Goal: Task Accomplishment & Management: Manage account settings

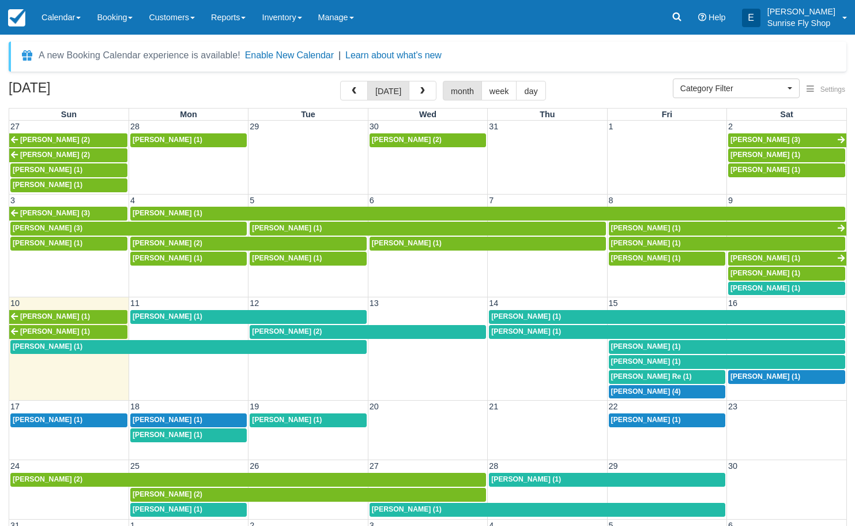
select select
click at [115, 17] on link "Booking" at bounding box center [115, 17] width 52 height 35
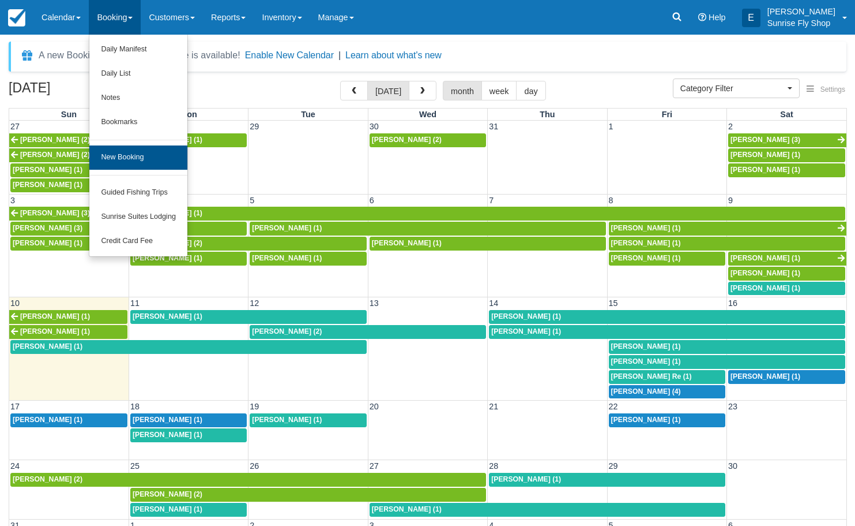
click at [160, 150] on link "New Booking" at bounding box center [138, 157] width 98 height 24
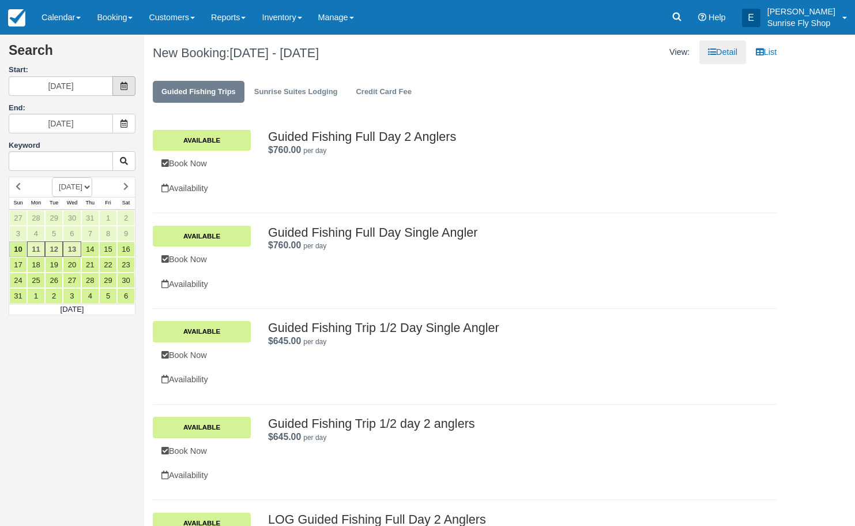
click at [126, 91] on span at bounding box center [123, 86] width 23 height 20
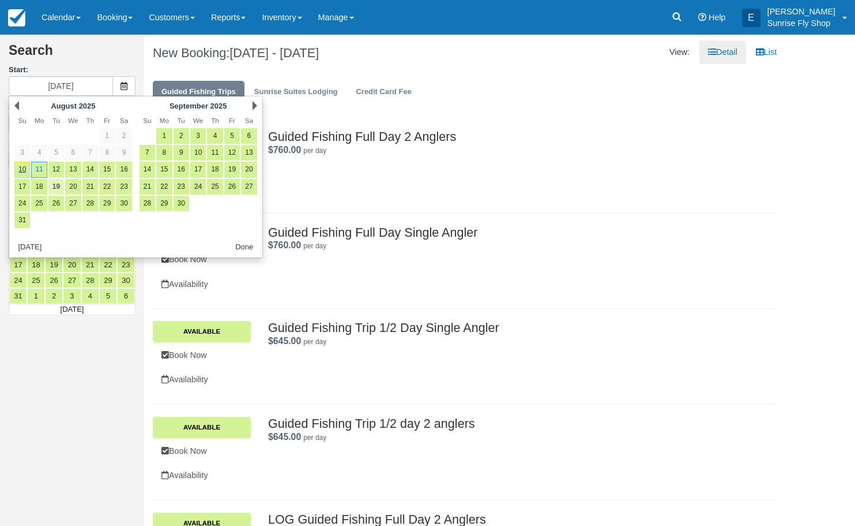
click at [57, 186] on link "19" at bounding box center [56, 187] width 16 height 16
type input "08/19/25"
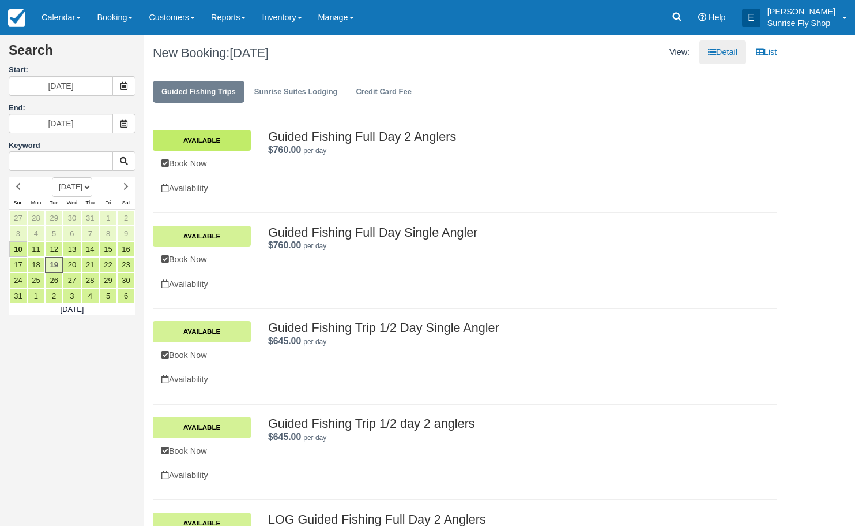
scroll to position [-2, 1]
click at [223, 143] on link "Available" at bounding box center [202, 140] width 98 height 21
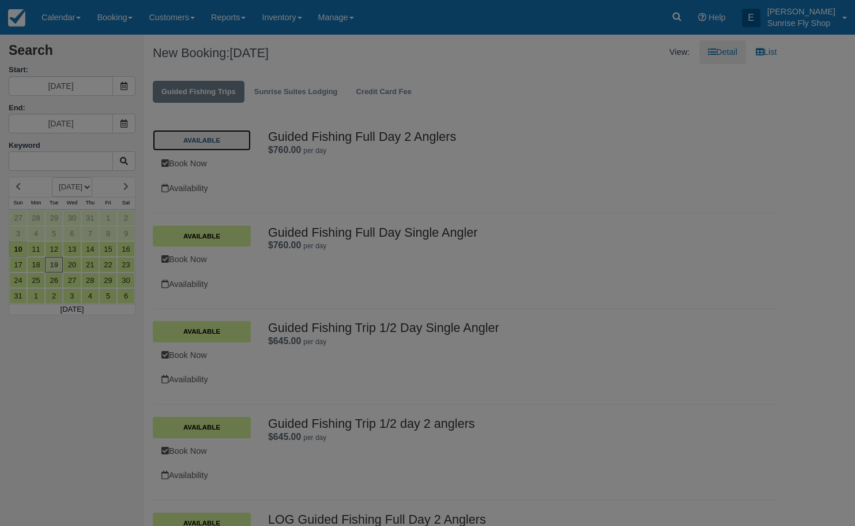
scroll to position [0, 0]
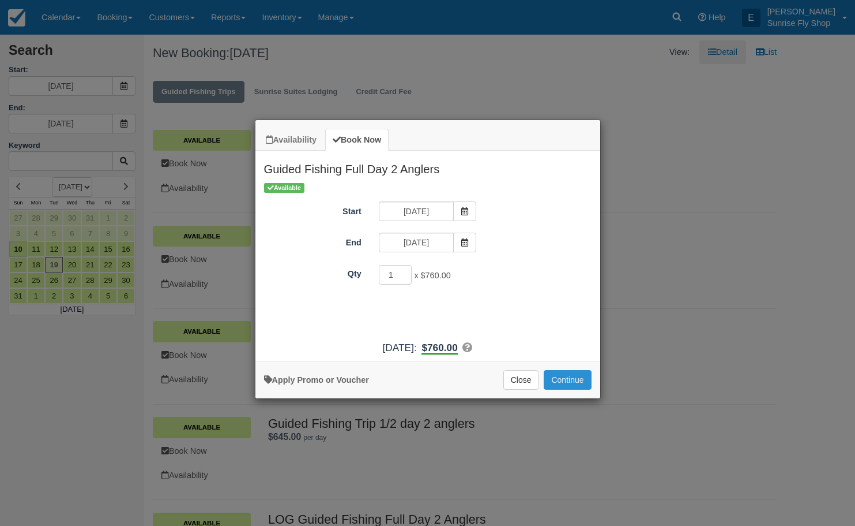
click at [569, 382] on button "Continue" at bounding box center [567, 380] width 47 height 20
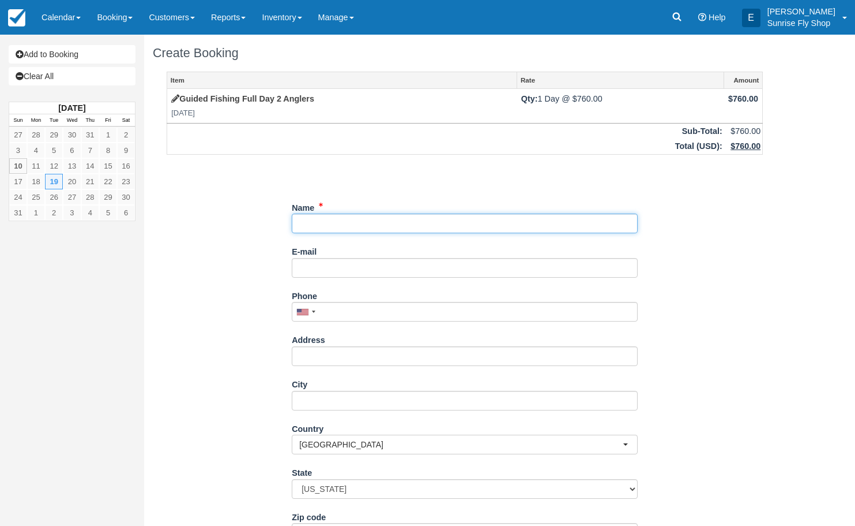
click at [403, 220] on input "Name" at bounding box center [465, 223] width 346 height 20
type input "w"
type input "Wendy Sammarco"
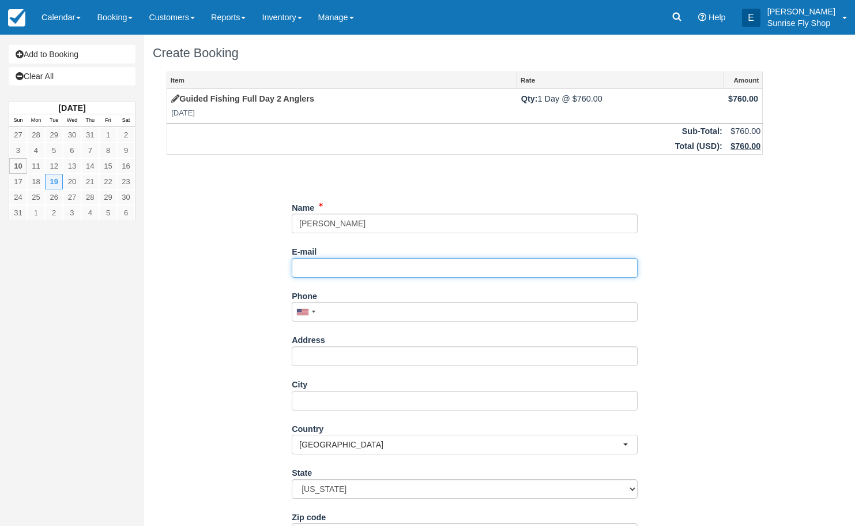
type input "w"
type input "WPSAM29@gmail.com"
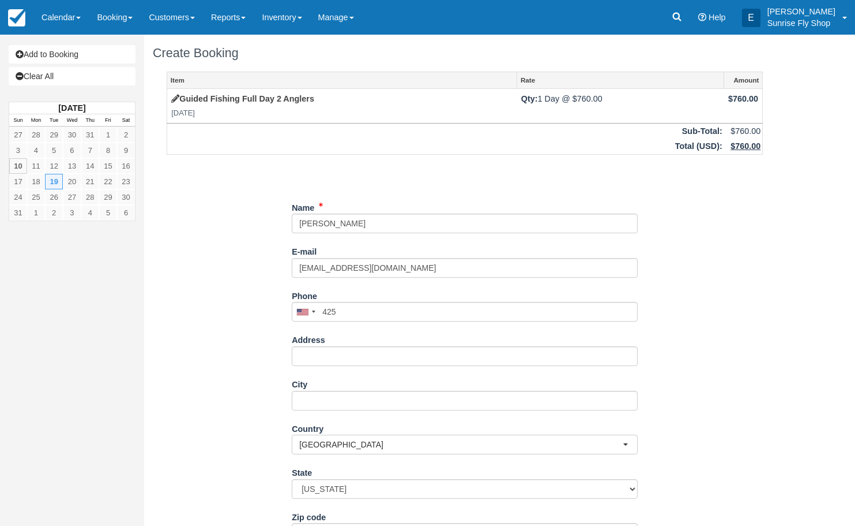
click at [639, 312] on div "Item Rate Amount Guided Fishing Full Day 2 Anglers Tue Aug 19, 2025 Qty: 1 Day …" at bounding box center [465, 362] width 624 height 580
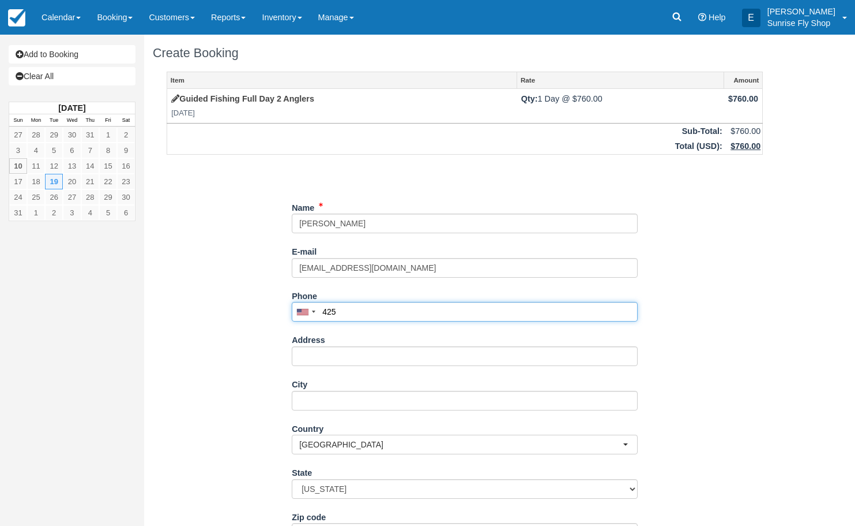
click at [636, 313] on input "425" at bounding box center [465, 312] width 346 height 20
click at [633, 312] on input "425" at bounding box center [465, 312] width 346 height 20
click at [630, 309] on input "425" at bounding box center [465, 312] width 346 height 20
click at [528, 310] on input "425" at bounding box center [465, 312] width 346 height 20
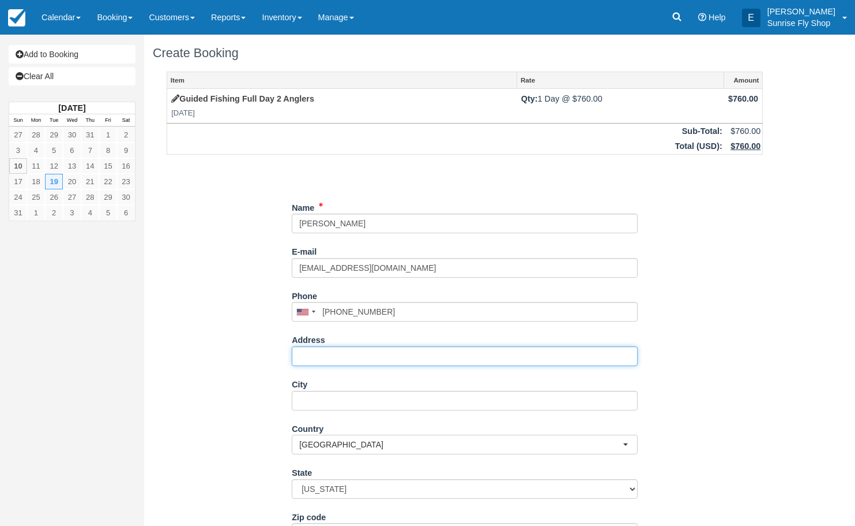
type input "(425) 531-1224"
type input "[STREET_ADDRESS]"
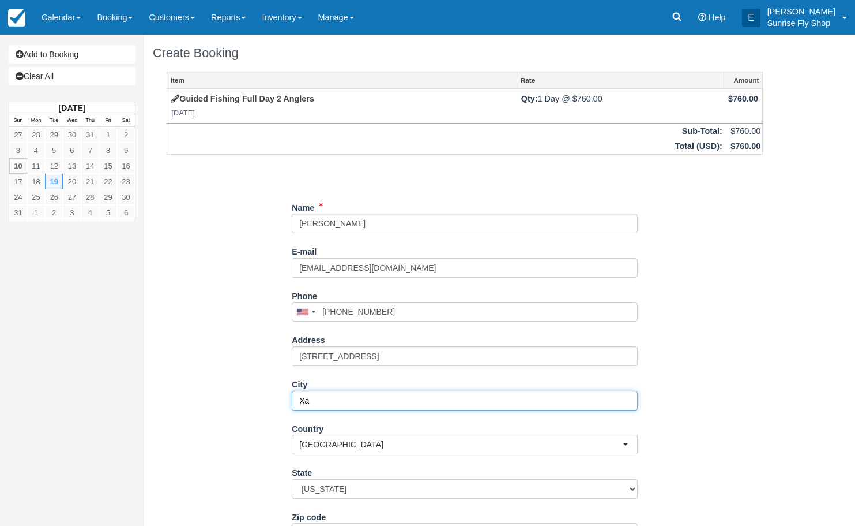
type input "X"
type input "Carnation"
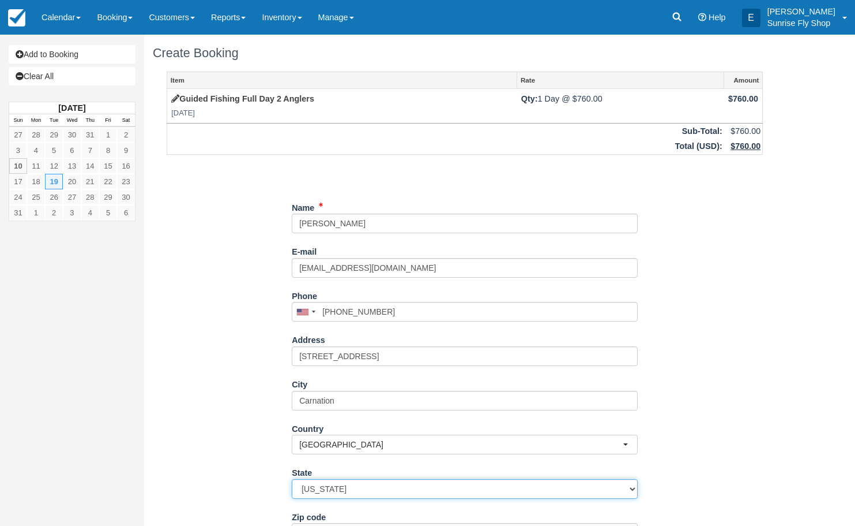
select select "WA"
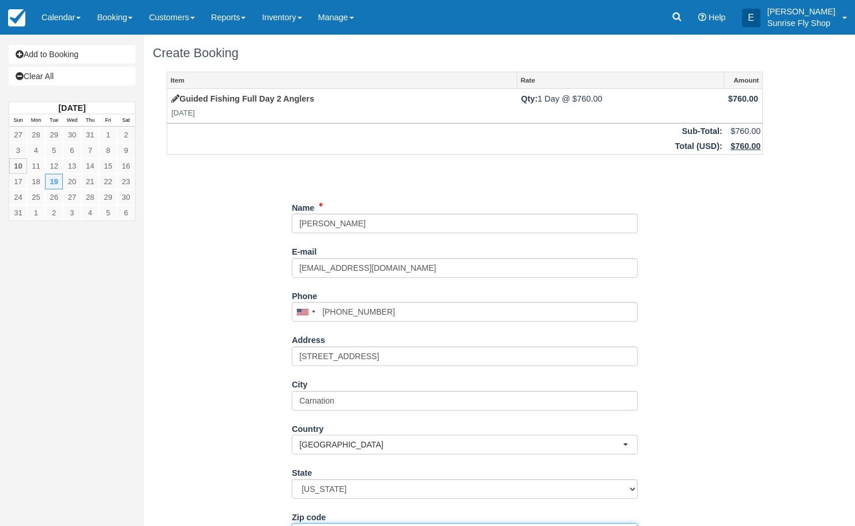
scroll to position [7, 0]
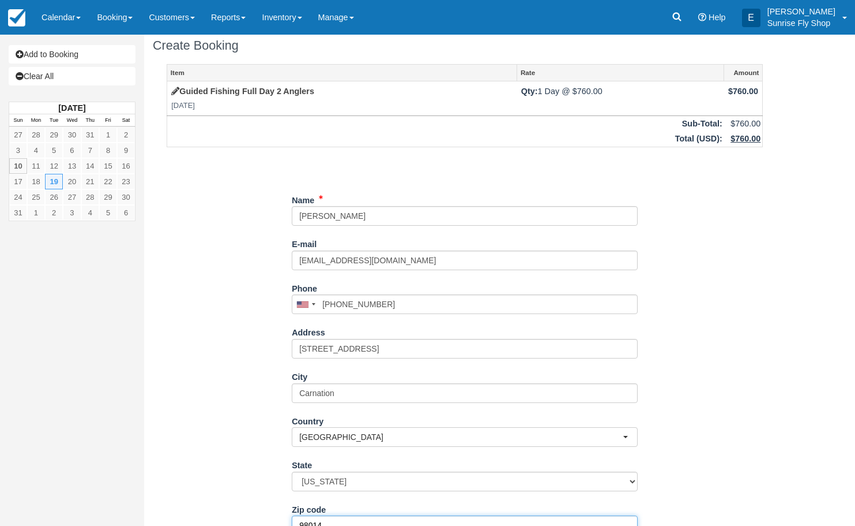
type input "98014"
click at [246, 297] on div "Item Rate Amount Guided Fishing Full Day 2 Anglers Tue Aug 19, 2025 Qty: 1 Day …" at bounding box center [465, 354] width 624 height 580
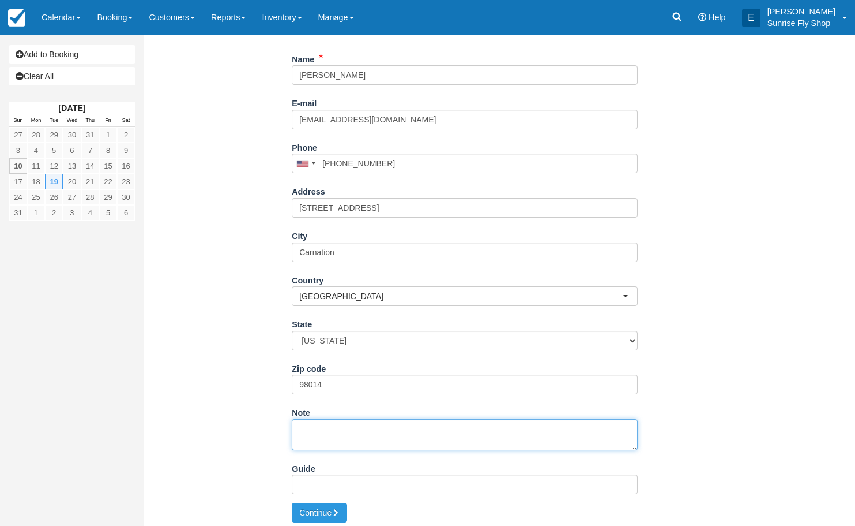
scroll to position [147, 0]
click at [371, 427] on textarea "Note" at bounding box center [465, 436] width 346 height 31
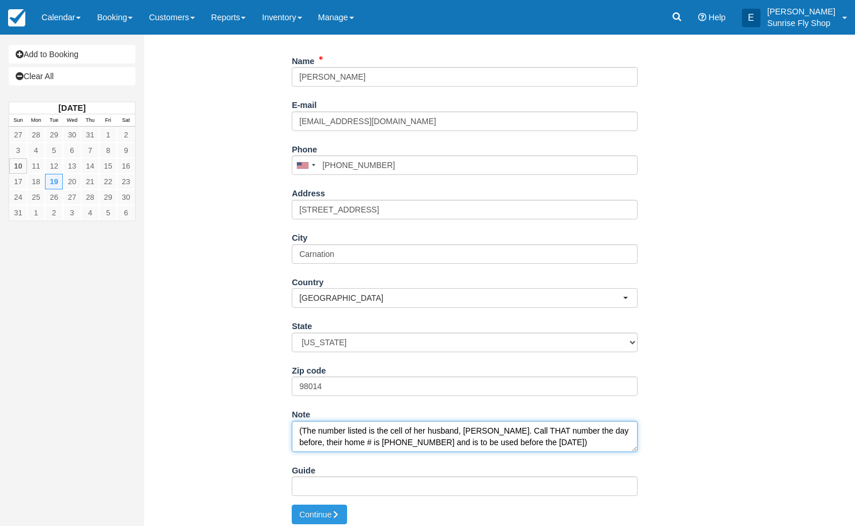
click at [604, 427] on textarea "(The number listed is the cell of her husband, [PERSON_NAME]. Call THAT number …" at bounding box center [465, 436] width 346 height 31
click at [614, 436] on textarea "(The number listed is the cell of her husband, [PERSON_NAME]. Call THAT number …" at bounding box center [465, 436] width 346 height 31
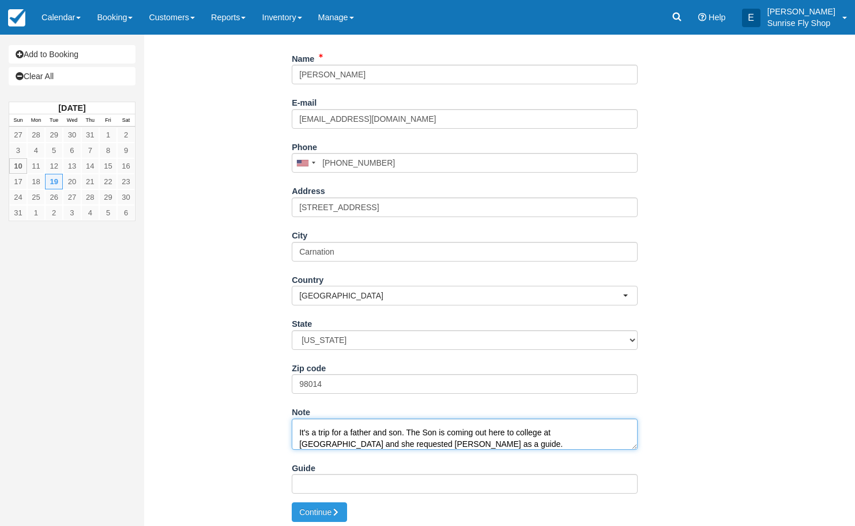
scroll to position [148, 0]
type textarea "(The number listed is the cell of her husband, Christopher. Call THAT number th…"
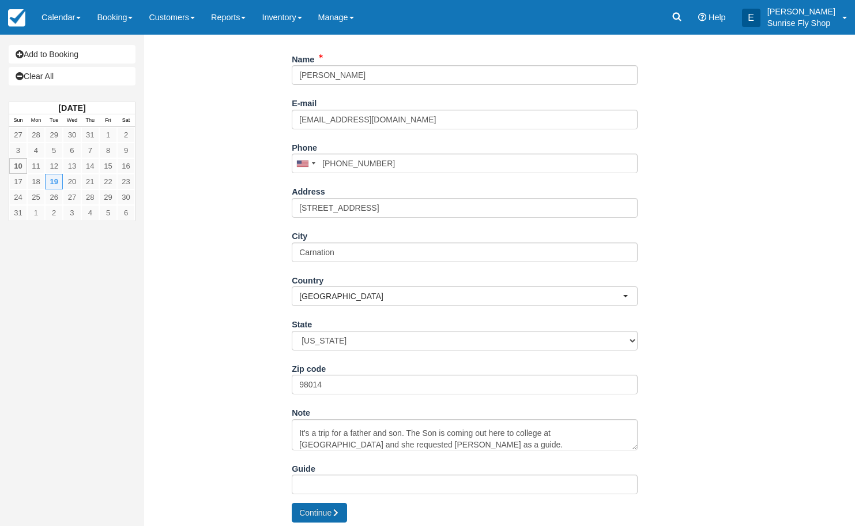
click at [324, 509] on button "Continue" at bounding box center [319, 512] width 55 height 20
type input "+14255311224"
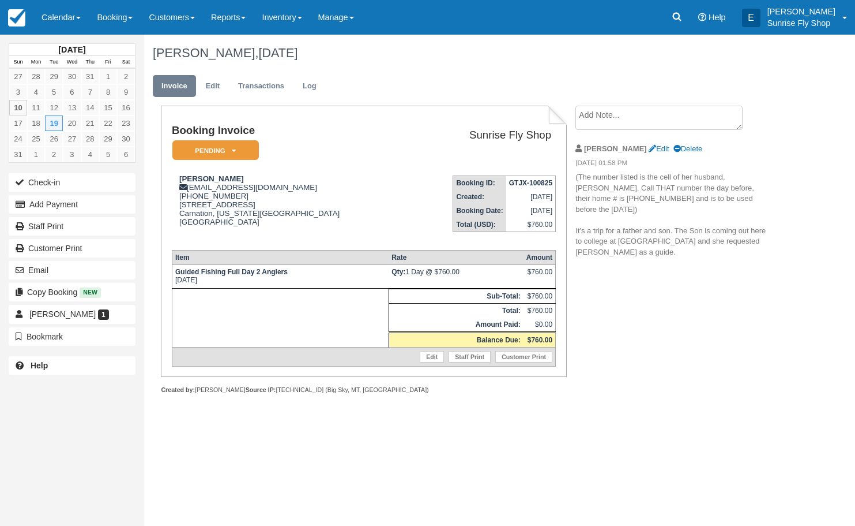
click at [233, 154] on em "Pending" at bounding box center [215, 150] width 87 height 20
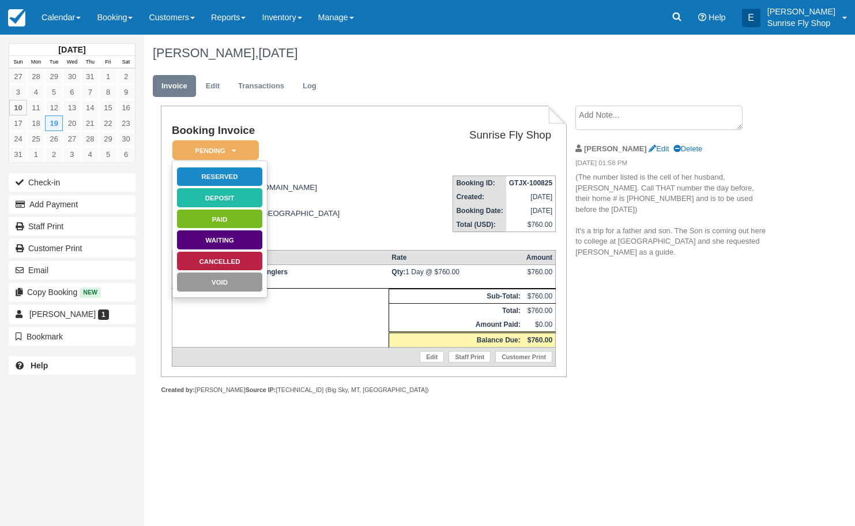
scroll to position [0, 1]
click at [234, 177] on link "Reserved" at bounding box center [220, 177] width 87 height 20
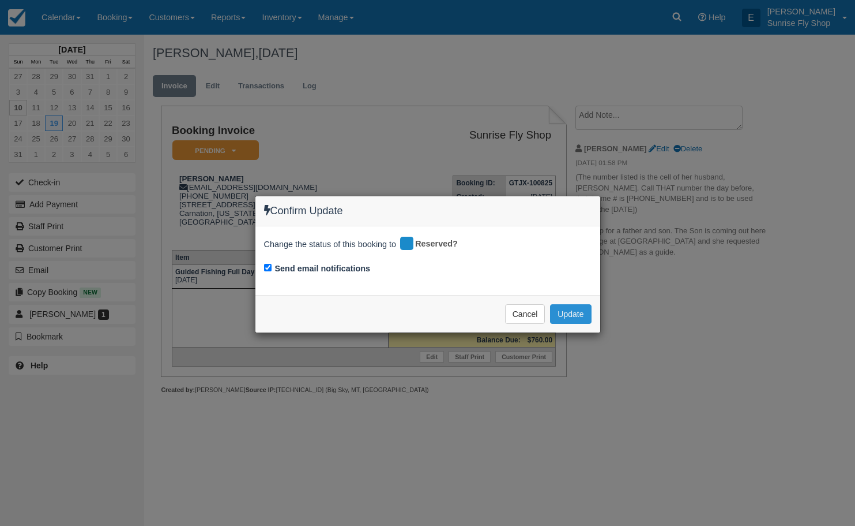
click at [580, 314] on button "Update" at bounding box center [570, 314] width 41 height 20
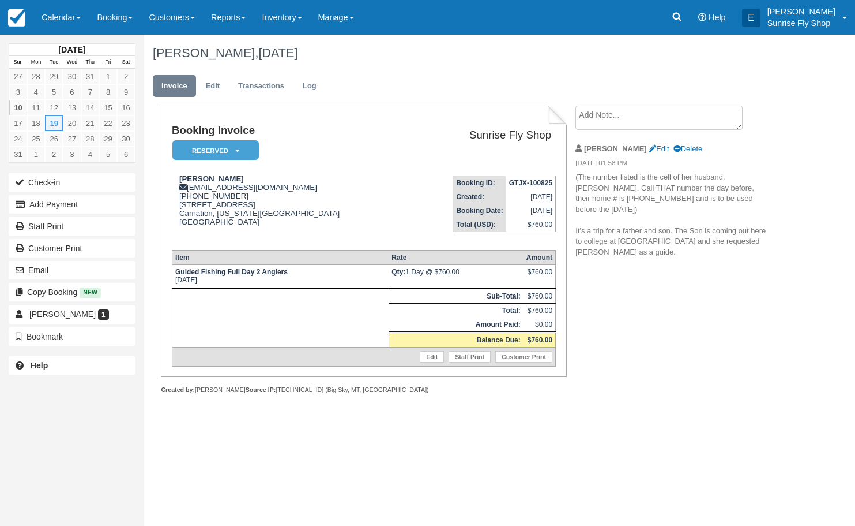
drag, startPoint x: 540, startPoint y: 363, endPoint x: 539, endPoint y: 346, distance: 16.7
click at [540, 362] on link "Customer Print" at bounding box center [524, 357] width 57 height 12
click at [53, 18] on link "Calendar" at bounding box center [60, 17] width 55 height 35
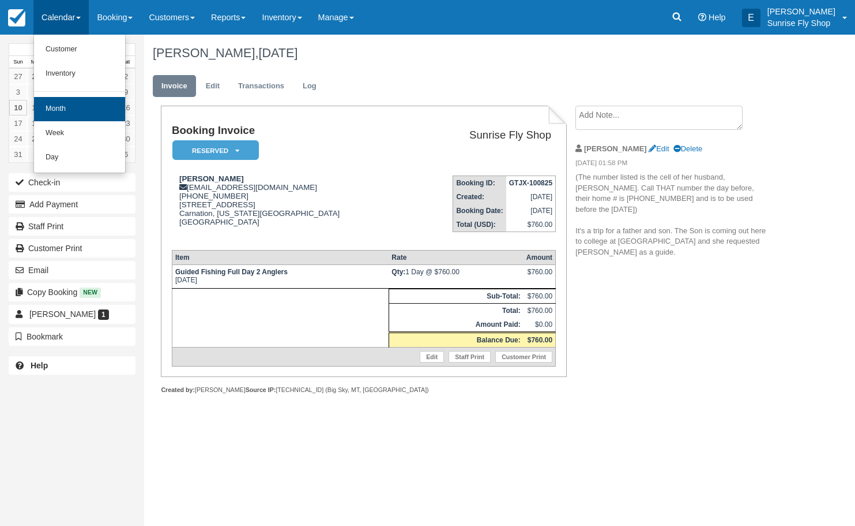
click at [61, 106] on link "Month" at bounding box center [79, 109] width 91 height 24
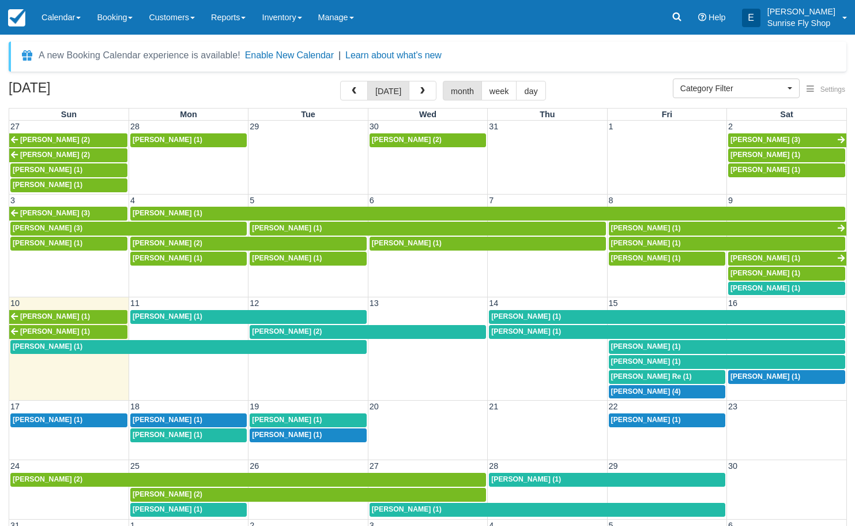
select select
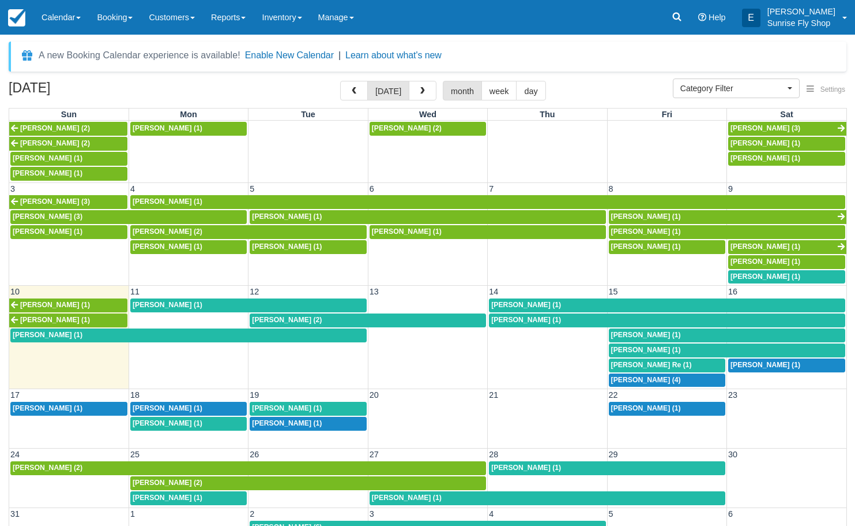
scroll to position [11, 0]
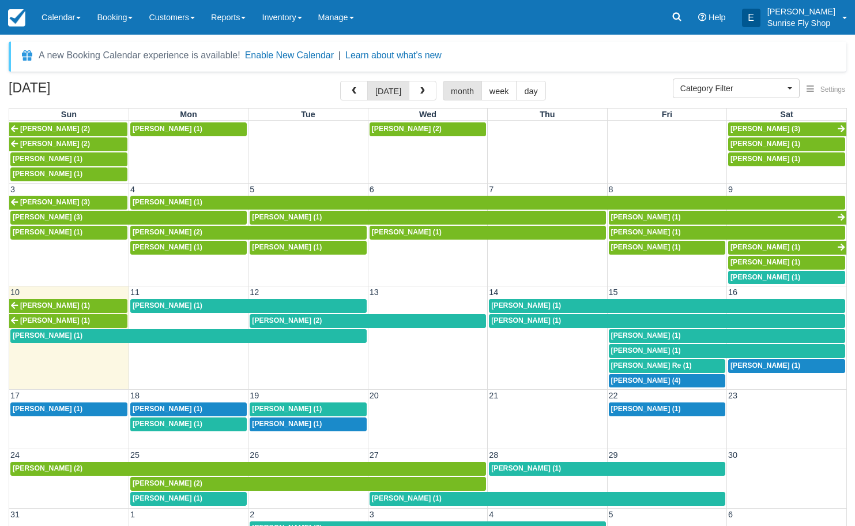
click at [327, 419] on div "[PERSON_NAME] (1)" at bounding box center [308, 423] width 112 height 9
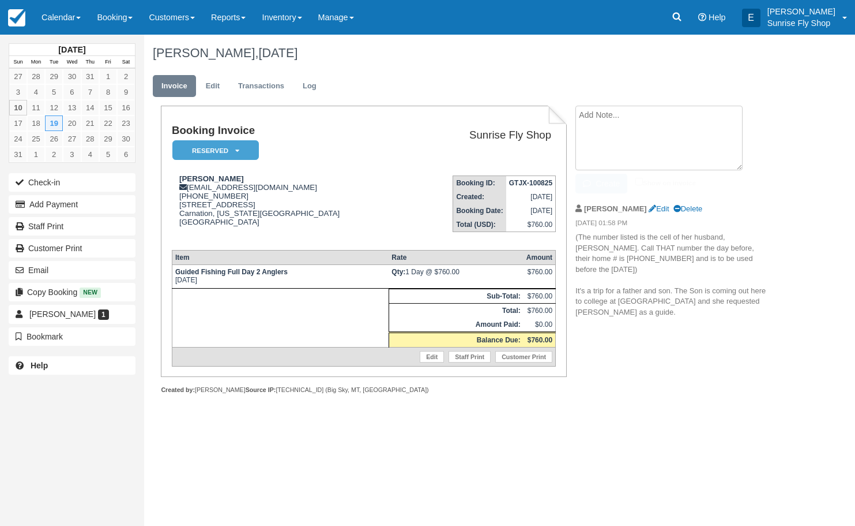
click at [601, 117] on textarea at bounding box center [659, 138] width 167 height 65
type textarea "B"
type textarea "T"
type textarea "Both anglers are inexperienced"
click at [590, 185] on icon "button" at bounding box center [589, 183] width 13 height 8
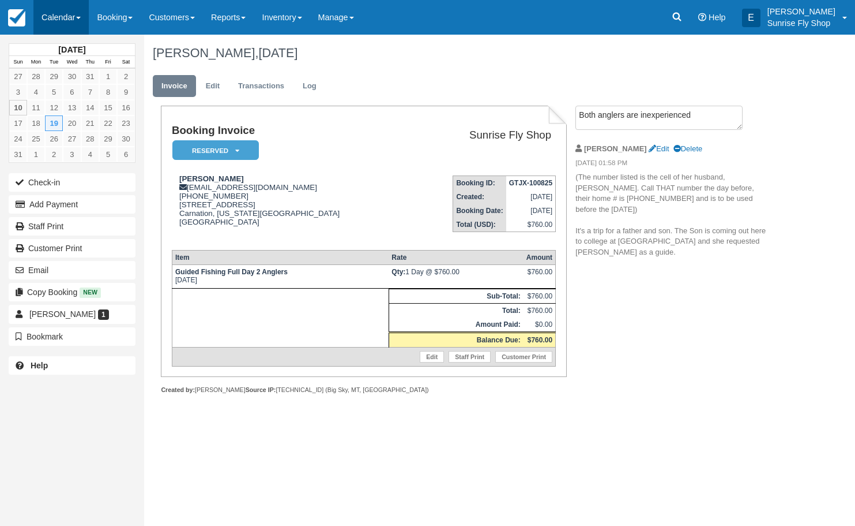
click at [77, 17] on link "Calendar" at bounding box center [60, 17] width 55 height 35
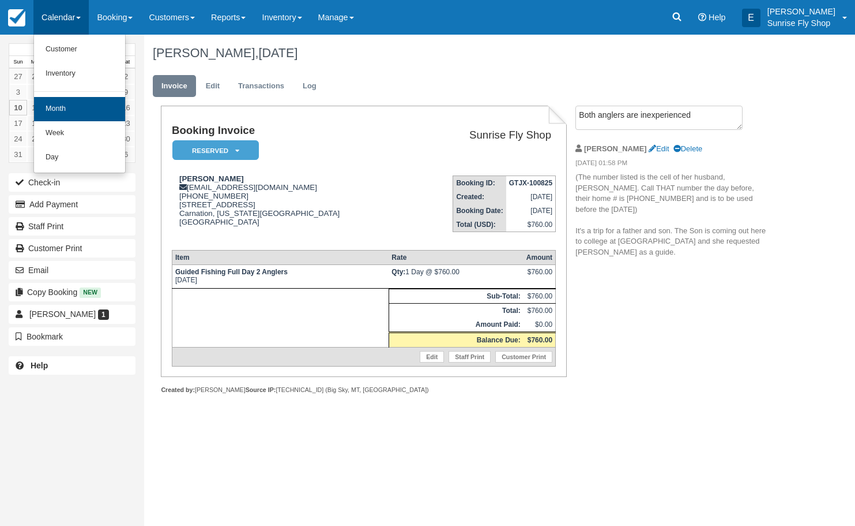
click at [92, 106] on link "Month" at bounding box center [79, 109] width 91 height 24
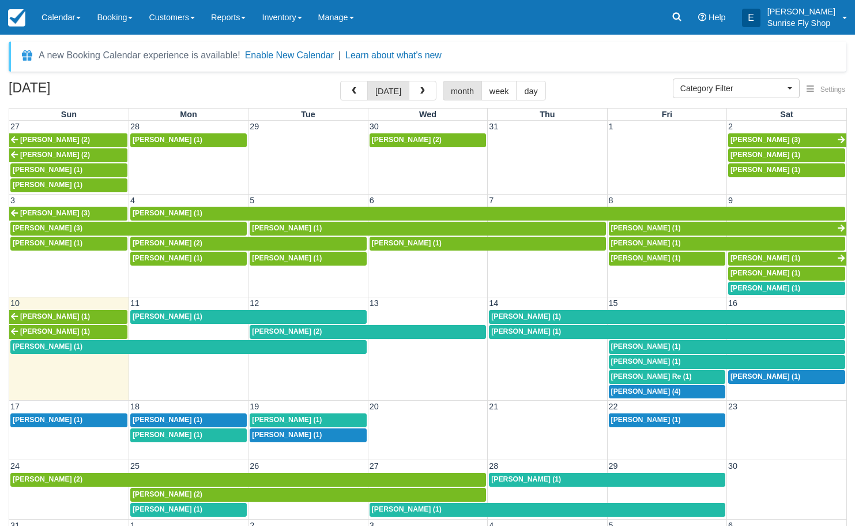
select select
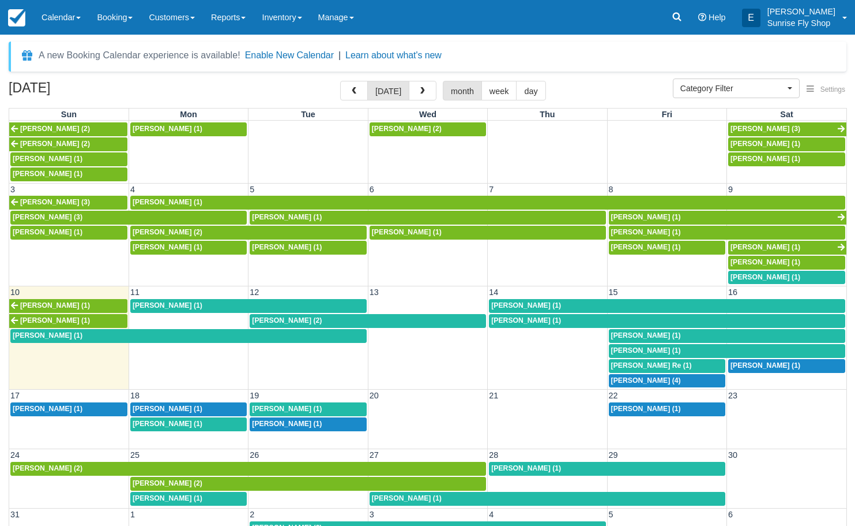
click at [282, 419] on span "[PERSON_NAME] (1)" at bounding box center [287, 423] width 70 height 8
